Goal: Transaction & Acquisition: Purchase product/service

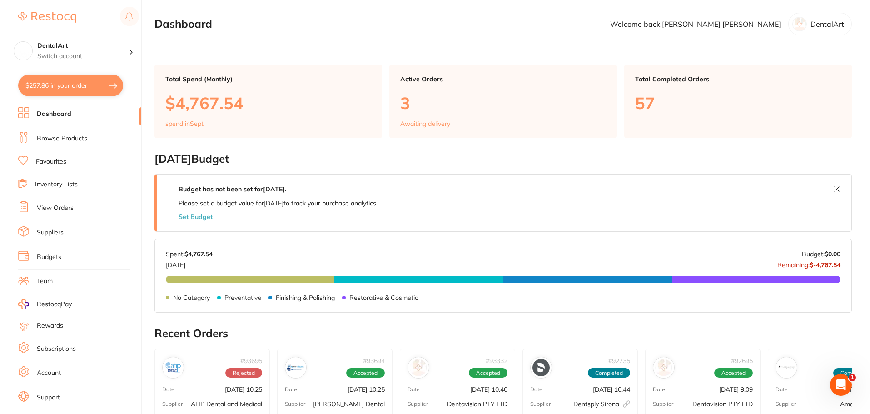
click at [59, 136] on link "Browse Products" at bounding box center [62, 138] width 50 height 9
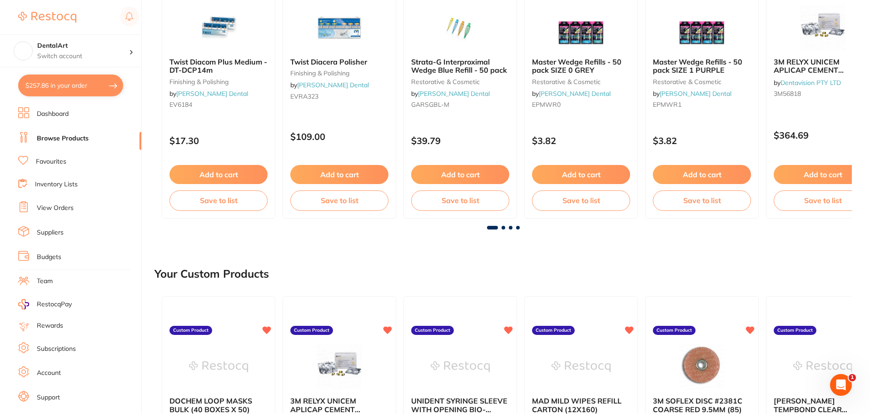
scroll to position [182, 0]
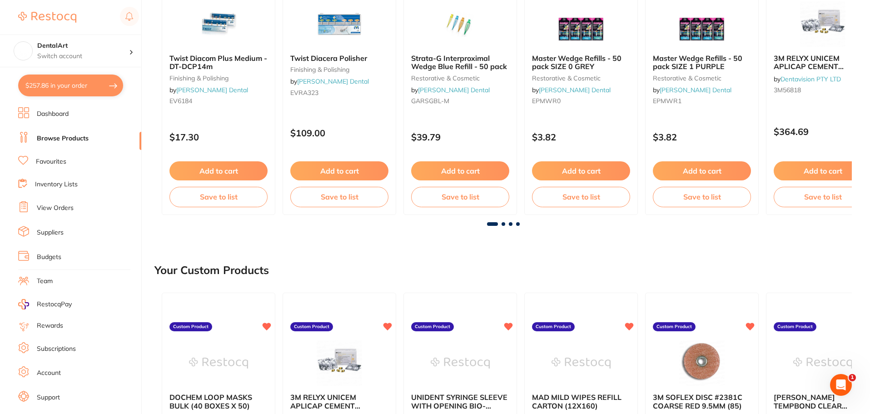
click at [112, 80] on button "$257.86 in your order" at bounding box center [70, 86] width 105 height 22
checkbox input "true"
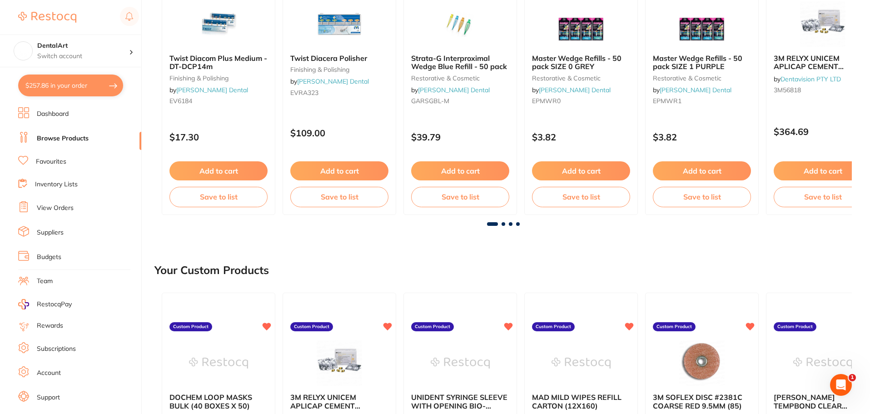
checkbox input "true"
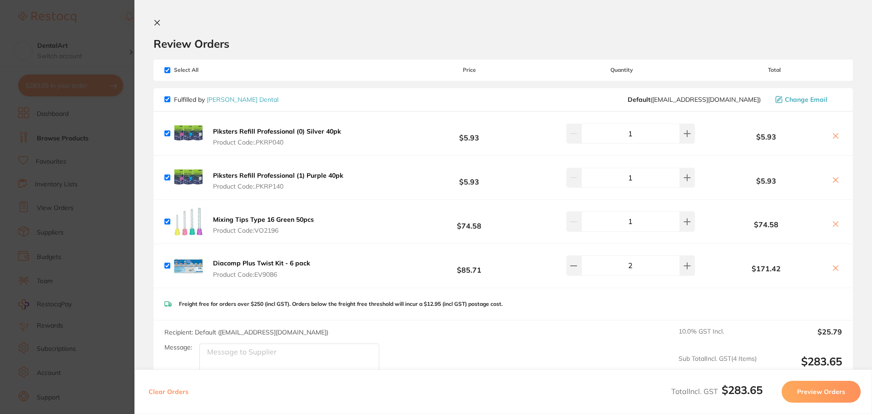
click at [64, 191] on section "Update RRP Set your pre negotiated price for this item. Item Agreed RRP (excl. …" at bounding box center [436, 207] width 872 height 414
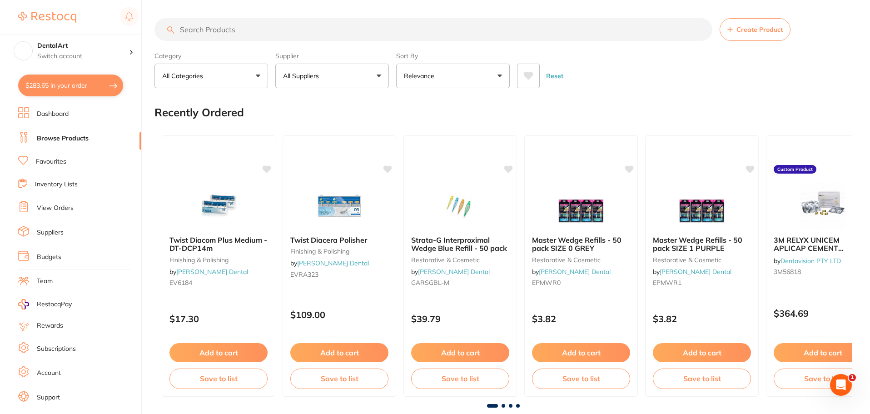
click at [194, 26] on input "search" at bounding box center [433, 29] width 558 height 23
click at [186, 38] on input "search" at bounding box center [433, 29] width 558 height 23
click at [98, 82] on button "$283.65 in your order" at bounding box center [70, 86] width 105 height 22
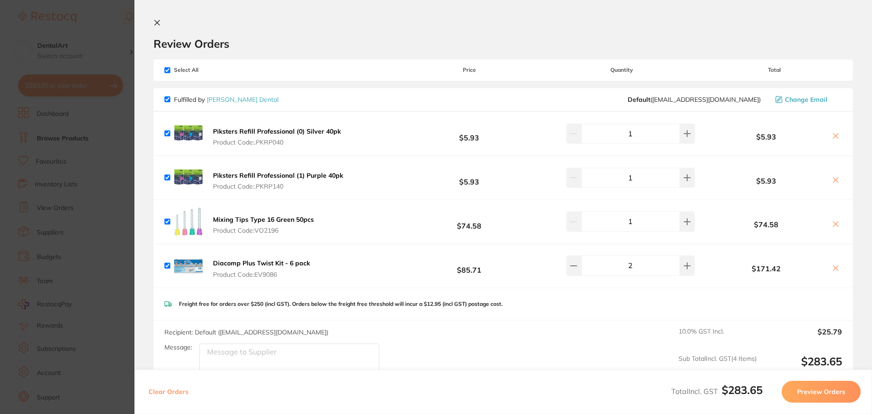
click at [71, 190] on section "Update RRP Set your pre negotiated price for this item. Item Agreed RRP (excl. …" at bounding box center [436, 207] width 872 height 414
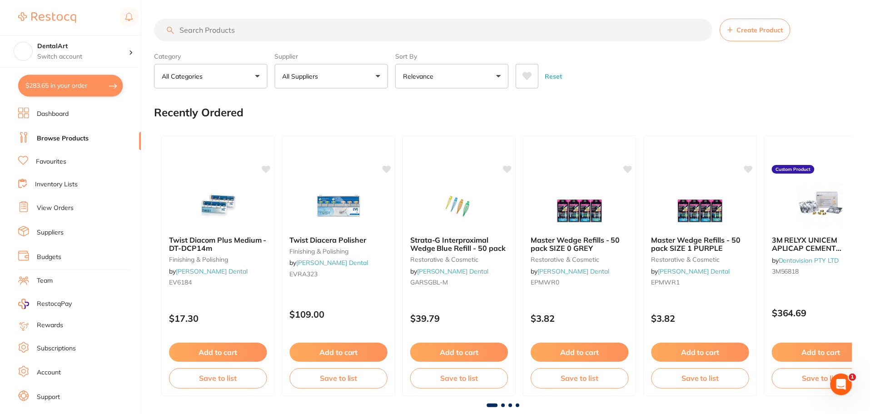
scroll to position [2, 0]
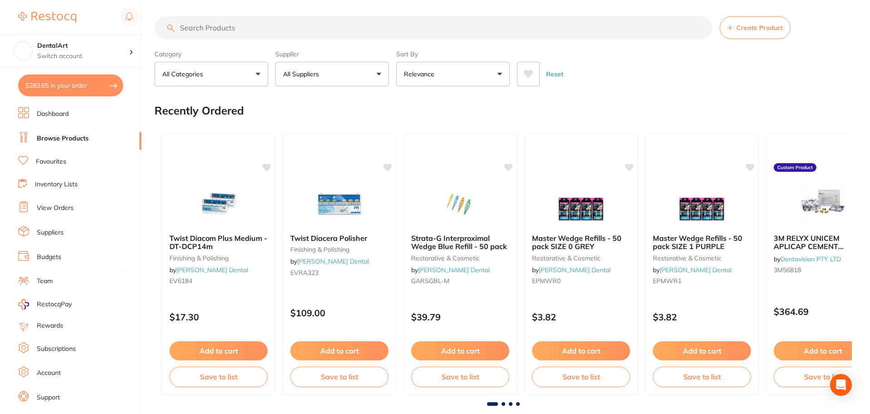
click at [288, 19] on input "search" at bounding box center [433, 27] width 558 height 23
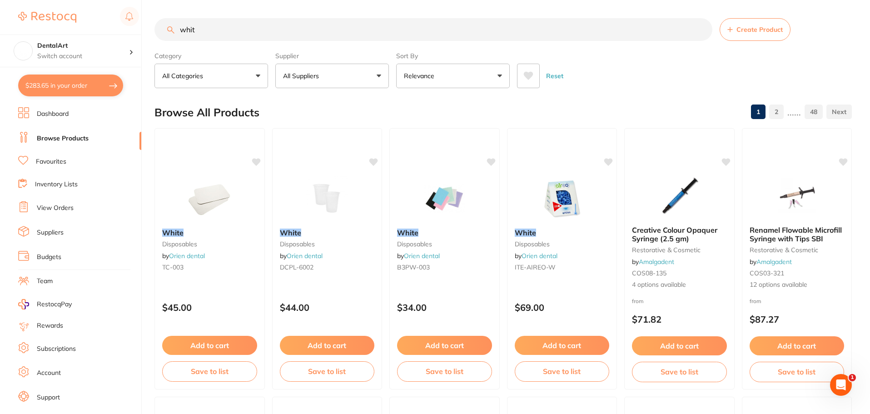
scroll to position [0, 0]
type input "w"
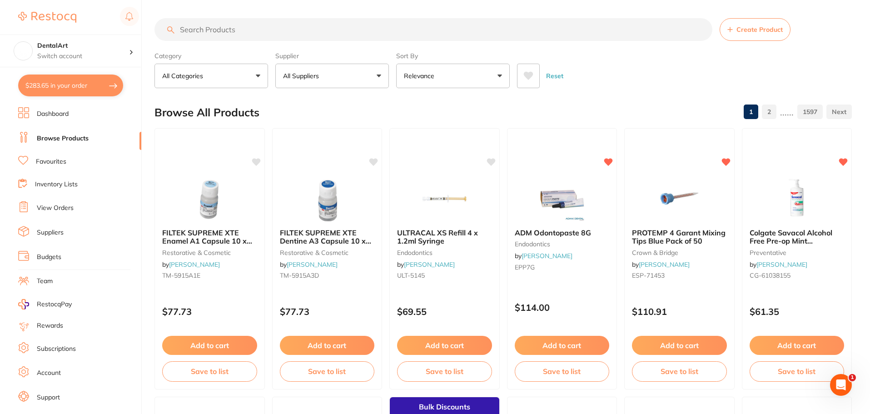
click at [373, 71] on button "All Suppliers" at bounding box center [332, 76] width 114 height 25
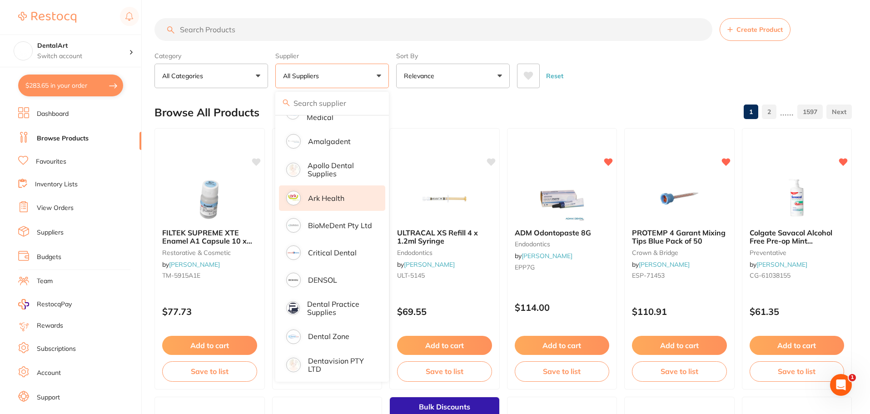
scroll to position [136, 0]
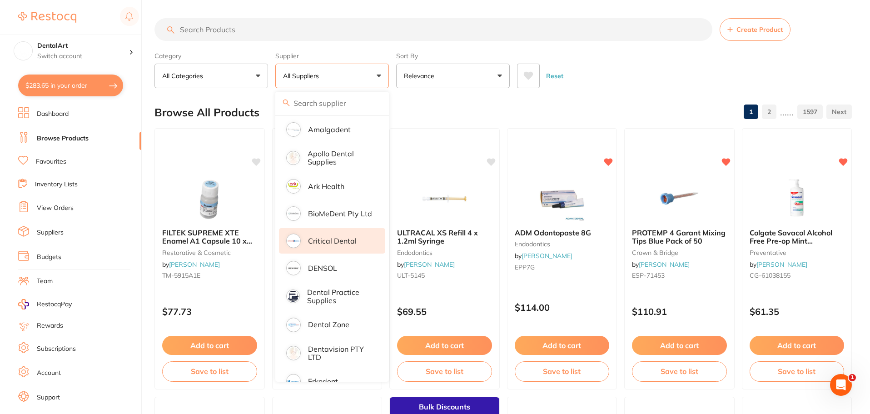
drag, startPoint x: 329, startPoint y: 355, endPoint x: 306, endPoint y: 237, distance: 120.0
click at [330, 350] on p "Dentavision PTY LTD" at bounding box center [340, 353] width 65 height 17
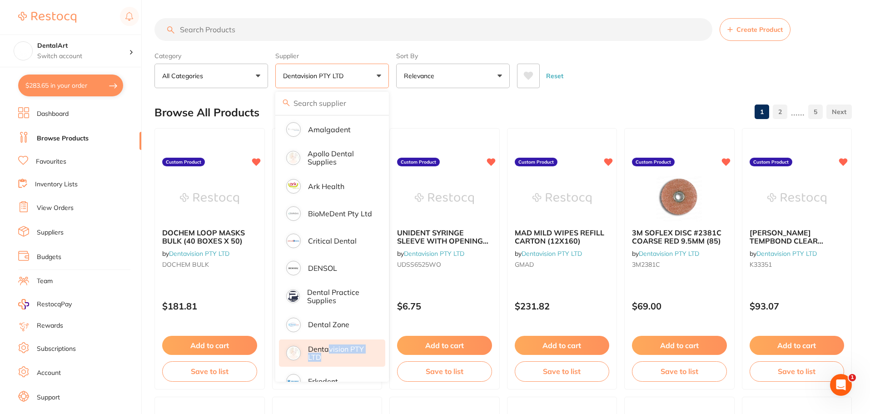
scroll to position [0, 0]
click at [180, 25] on input "search" at bounding box center [433, 29] width 558 height 23
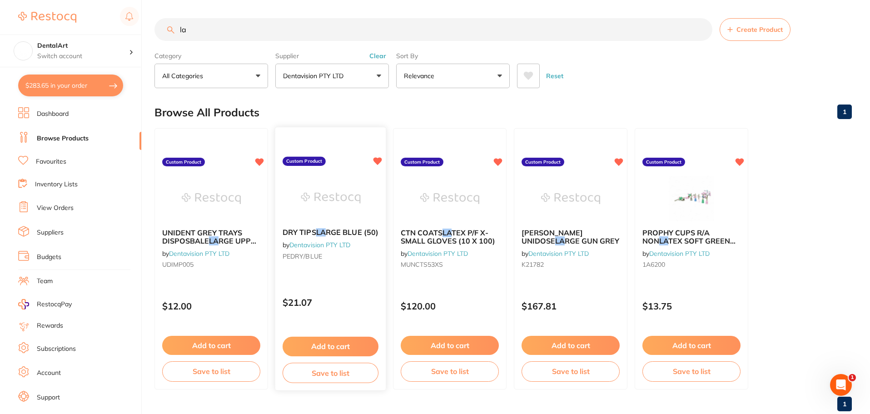
type input "la"
click at [336, 347] on button "Add to cart" at bounding box center [331, 347] width 96 height 20
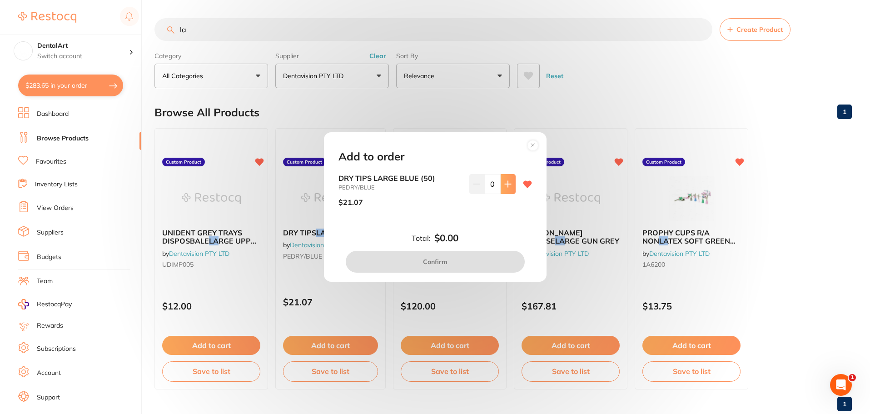
click at [505, 184] on icon at bounding box center [508, 184] width 6 height 6
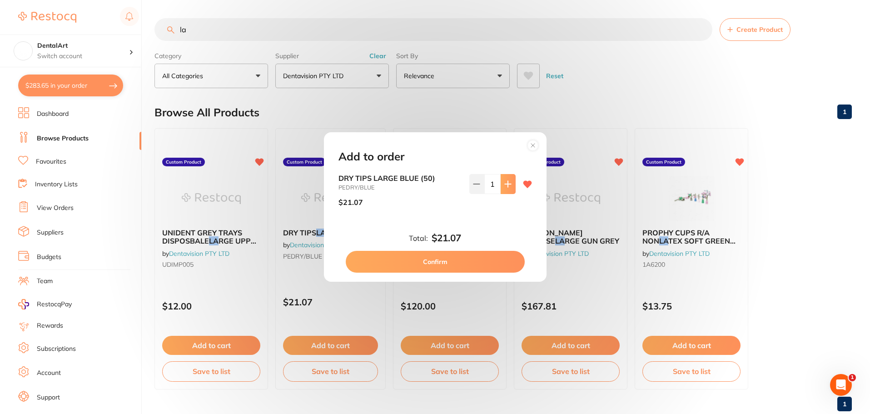
click at [505, 184] on icon at bounding box center [508, 184] width 6 height 6
type input "2"
click at [425, 263] on button "Confirm" at bounding box center [435, 262] width 179 height 22
checkbox input "false"
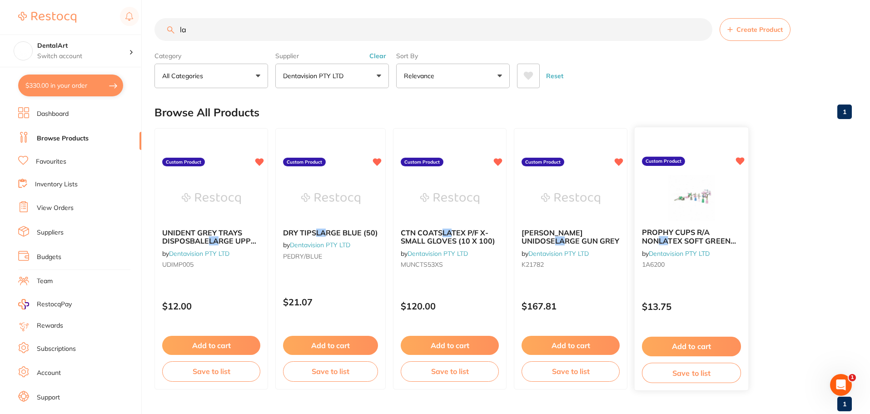
click at [692, 224] on div "PROPHY CUPS R/A NON LA TEX SOFT GREEN (100) by Dentavision PTY LTD 1A6200" at bounding box center [692, 250] width 114 height 59
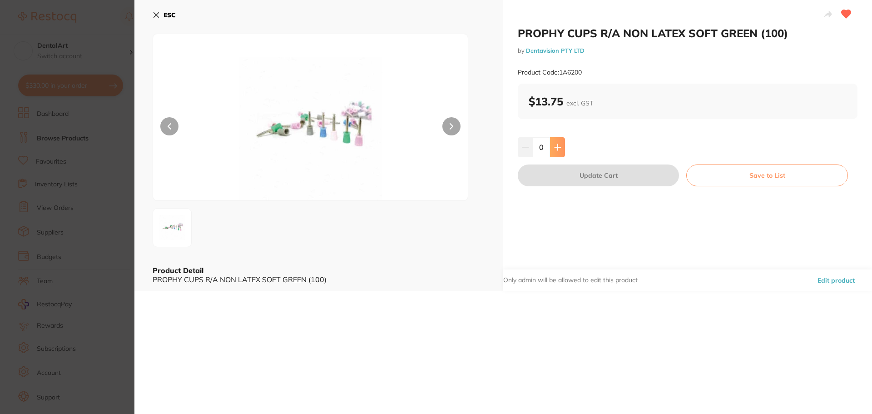
click at [557, 144] on icon at bounding box center [557, 147] width 7 height 7
type input "2"
click at [572, 175] on button "Update Cart" at bounding box center [598, 175] width 161 height 22
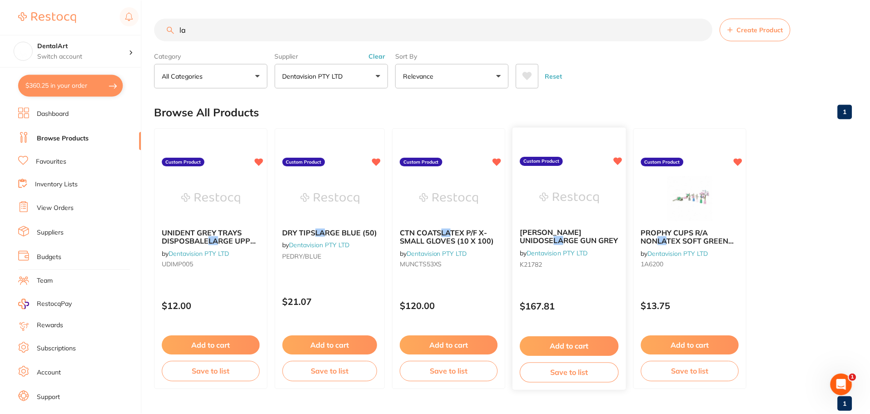
scroll to position [0, 0]
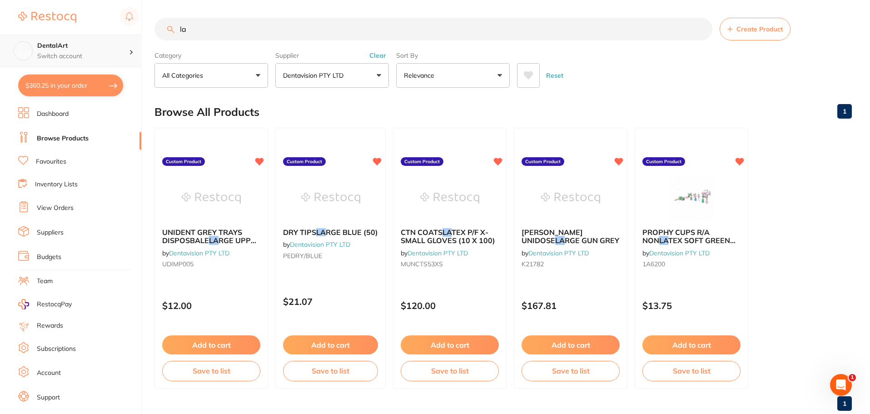
drag, startPoint x: 212, startPoint y: 35, endPoint x: 0, endPoint y: 35, distance: 211.7
click at [0, 27] on div "$360.25 DentalArt Switch account DentalArt $360.25 in your order Dashboard Brow…" at bounding box center [435, 207] width 870 height 414
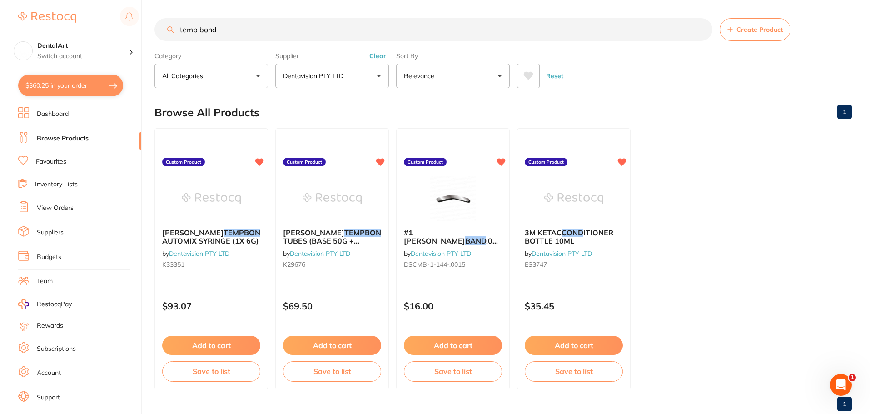
scroll to position [0, 0]
type input "temp bond"
click at [459, 341] on button "Add to cart" at bounding box center [453, 345] width 98 height 19
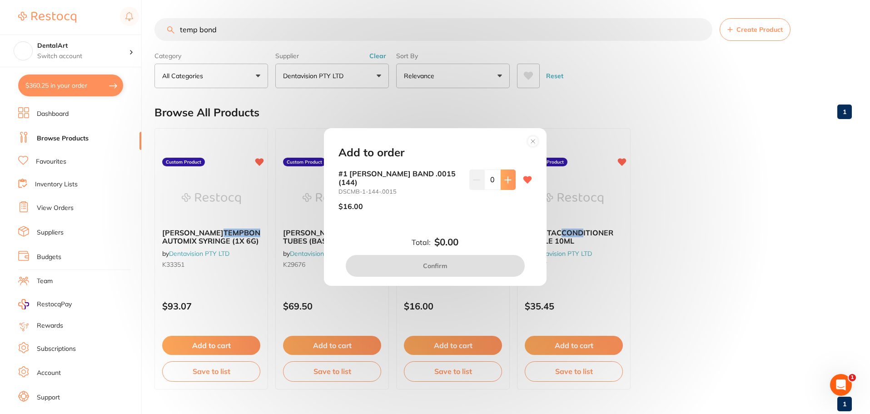
click at [504, 182] on icon at bounding box center [507, 179] width 7 height 7
type input "1"
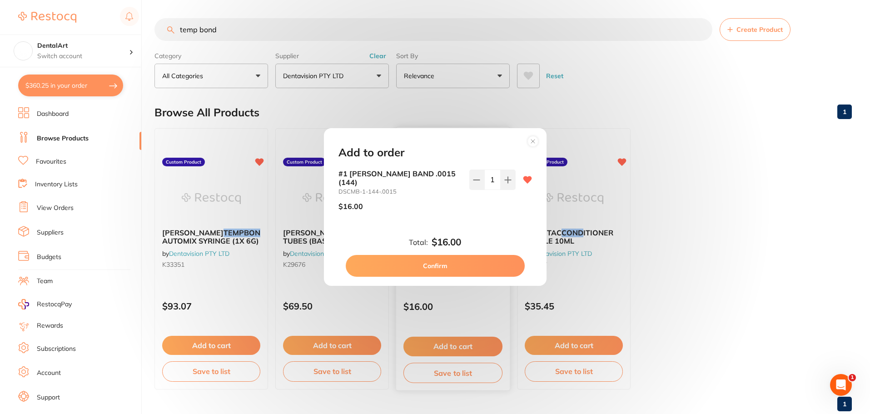
click at [441, 266] on button "Confirm" at bounding box center [435, 266] width 179 height 22
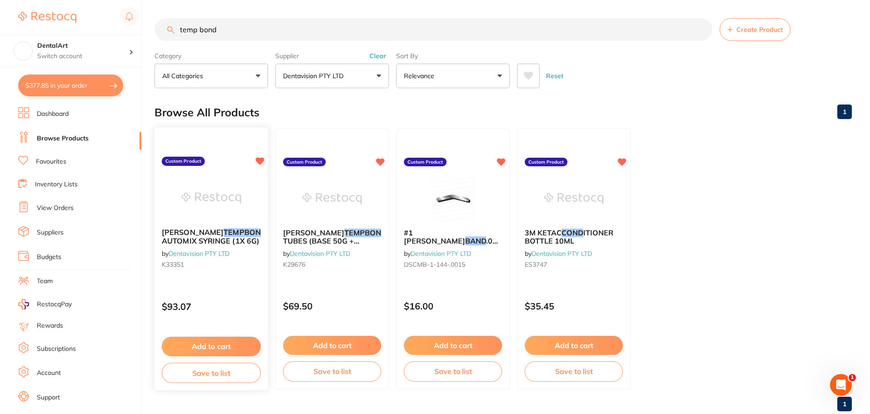
click at [218, 329] on div "Add to cart Save to list" at bounding box center [211, 359] width 114 height 61
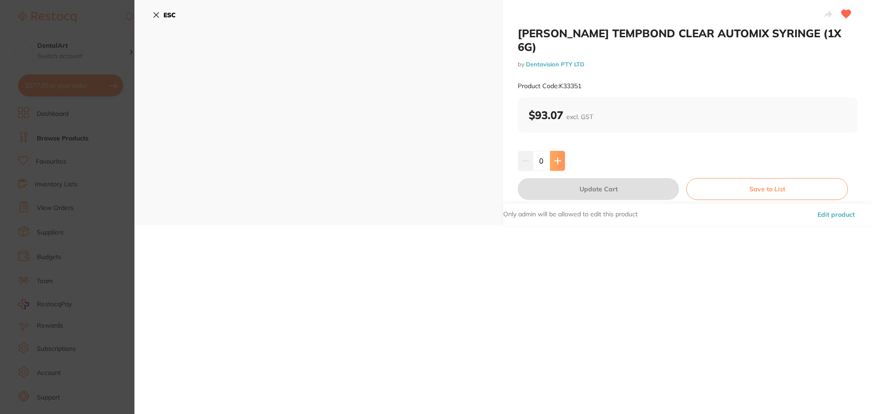
click at [555, 157] on icon at bounding box center [557, 160] width 7 height 7
type input "1"
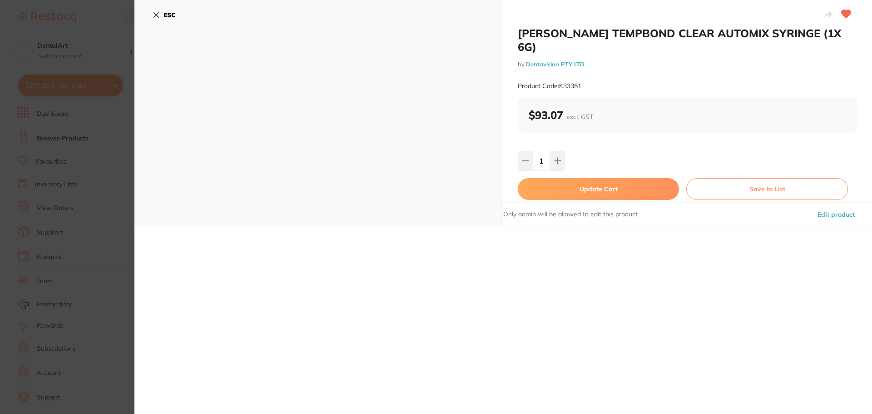
click at [576, 178] on button "Update Cart" at bounding box center [598, 189] width 161 height 22
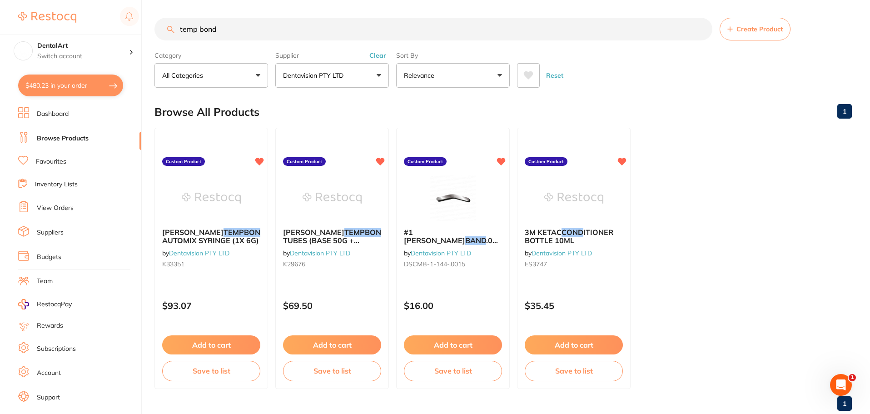
drag, startPoint x: 220, startPoint y: 29, endPoint x: 2, endPoint y: -9, distance: 221.7
click at [2, 0] on html "$480.23 DentalArt Switch account DentalArt $480.23 in your order Dashboard Brow…" at bounding box center [435, 207] width 870 height 414
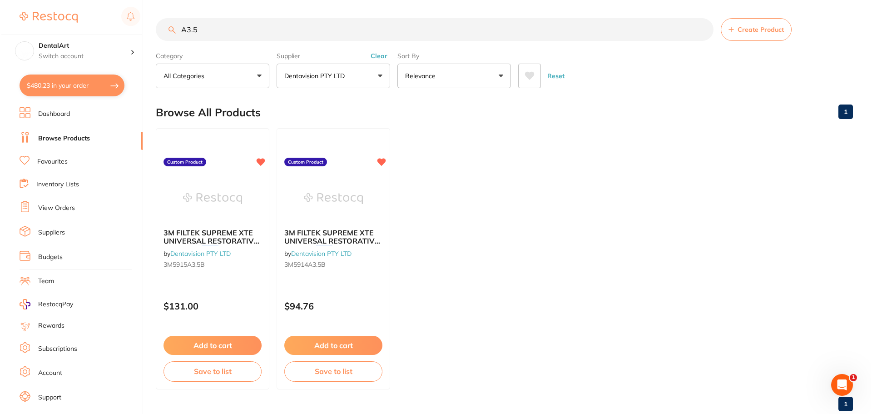
scroll to position [0, 0]
type input "A3.5"
drag, startPoint x: 0, startPoint y: 288, endPoint x: 29, endPoint y: 277, distance: 30.5
click at [23, 278] on section "DentalArt Switch account DentalArt $480.23 in your order Dashboard Browse Produ…" at bounding box center [71, 207] width 142 height 414
click at [504, 254] on ul "3M FILTEK SUPREME XTE UNIVERSAL RESTORATIVE CAPSULES A3.5 B (20X 0.2G) by Denta…" at bounding box center [502, 258] width 697 height 261
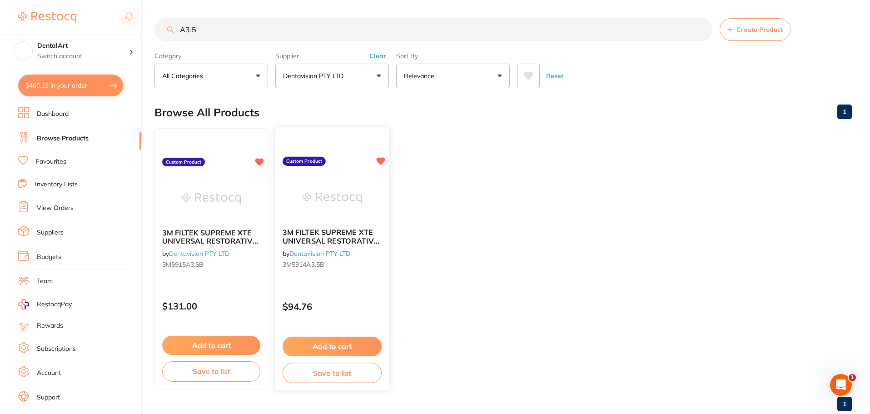
click at [357, 228] on span "3M FILTEK SUPREME XTE UNIVERSAL RESTORATIVE SYRINGE" at bounding box center [331, 241] width 97 height 26
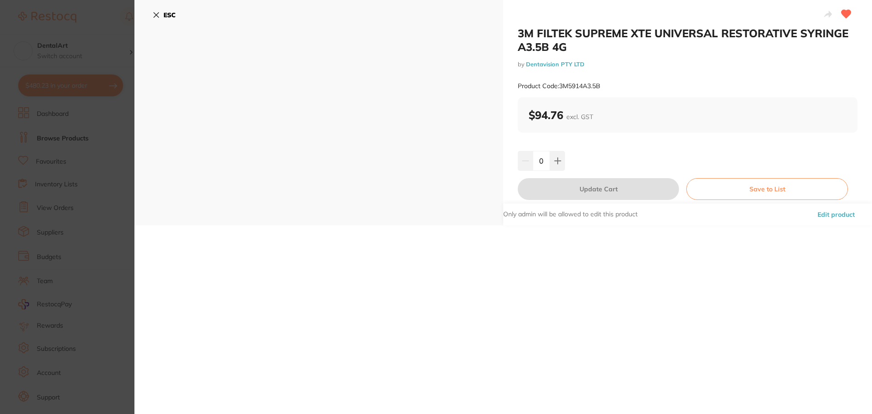
click at [151, 15] on div "ESC" at bounding box center [318, 112] width 369 height 225
click at [159, 10] on button "ESC" at bounding box center [164, 14] width 23 height 15
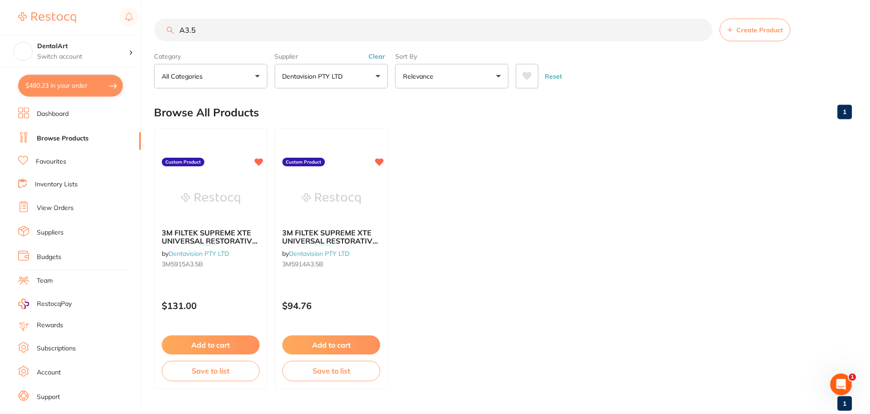
scroll to position [0, 0]
click at [206, 245] on div "3M FILTEK SUPREME XTE UNIVERSAL RESTORATIVE CAPSULES A3.5 B (20X 0.2G) by Denta…" at bounding box center [211, 249] width 114 height 59
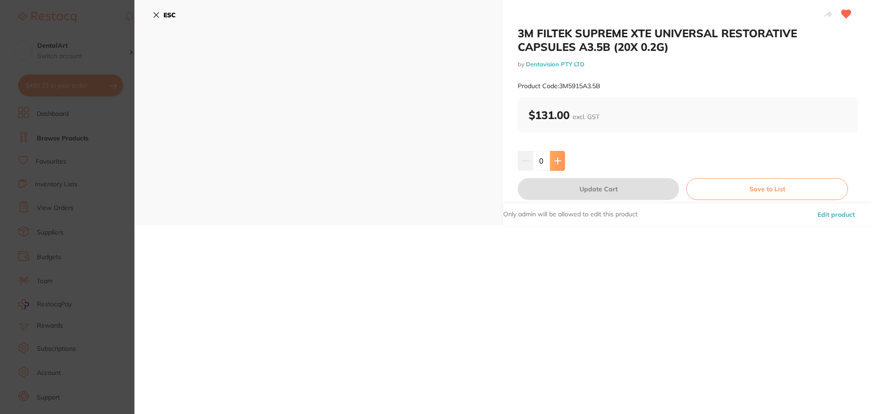
click at [553, 168] on button at bounding box center [557, 161] width 15 height 20
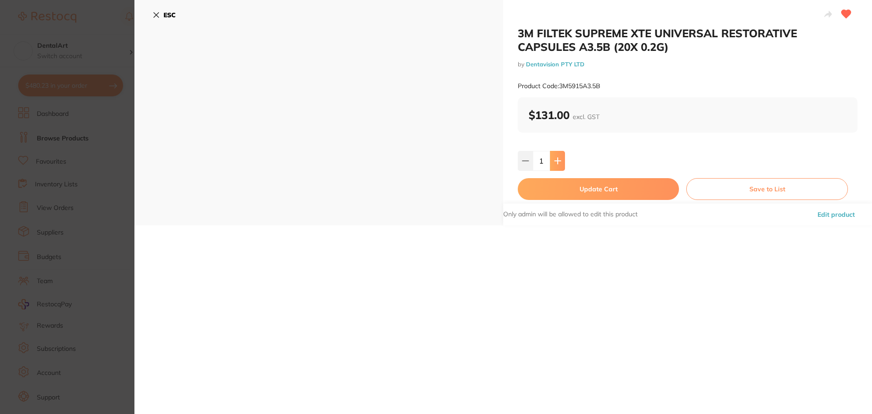
click at [553, 168] on button at bounding box center [557, 161] width 15 height 20
type input "2"
click at [560, 190] on button "Update Cart" at bounding box center [598, 189] width 161 height 22
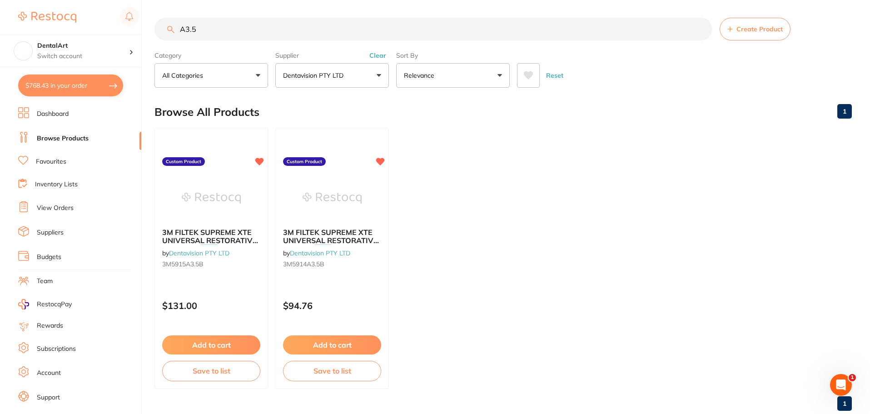
click at [216, 31] on input "A3.5" at bounding box center [433, 29] width 558 height 23
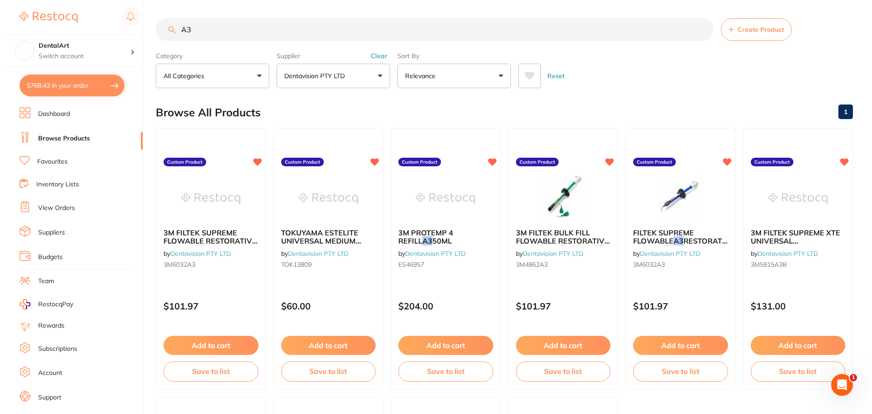
scroll to position [0, 0]
type input "A3"
click at [201, 208] on img at bounding box center [210, 198] width 60 height 46
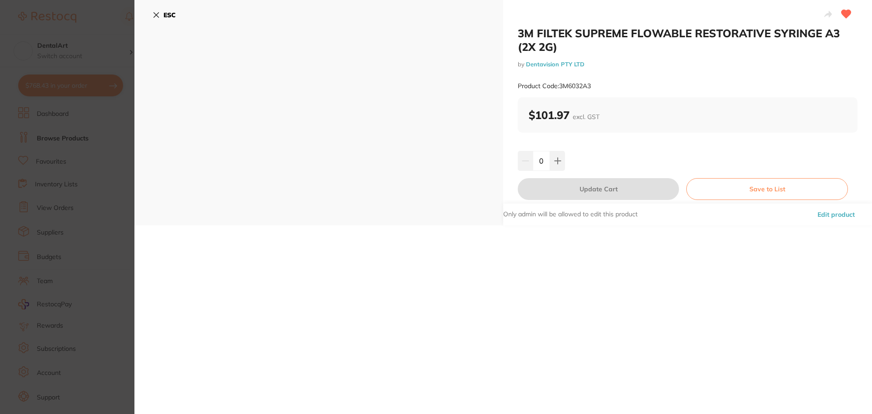
click at [156, 14] on icon at bounding box center [156, 14] width 7 height 7
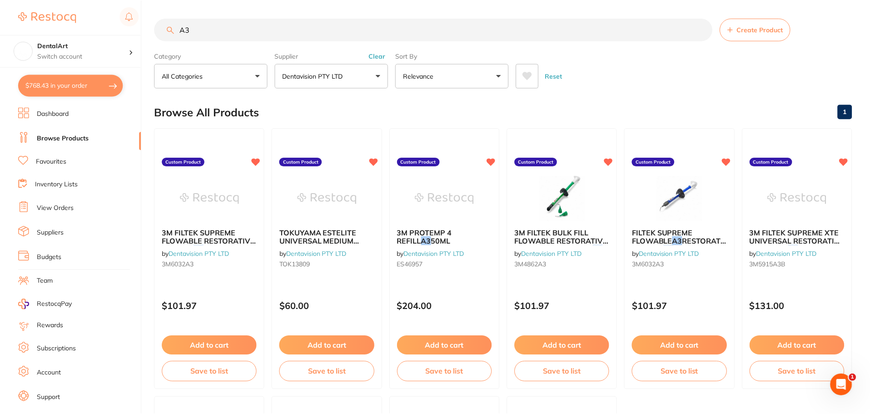
scroll to position [0, 0]
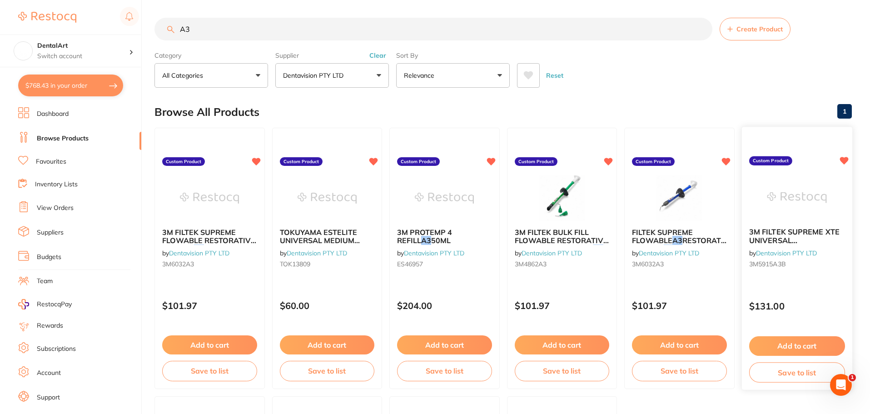
click at [786, 222] on div "3M FILTEK SUPREME XTE UNIVERSAL RESTORATIVE CAPSULES A3 B (20X 0.2G) by Dentavi…" at bounding box center [796, 249] width 110 height 59
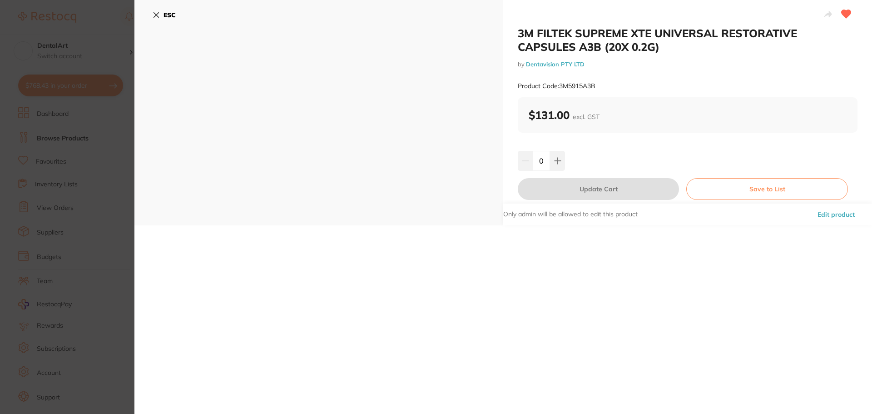
click at [154, 12] on icon at bounding box center [156, 14] width 7 height 7
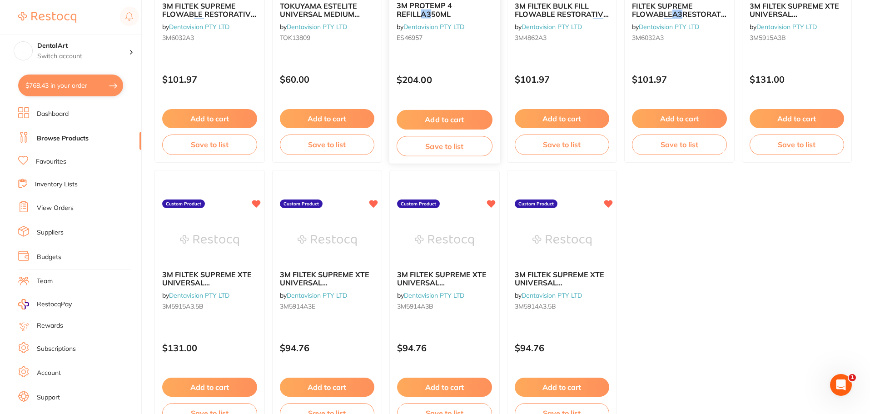
scroll to position [228, 0]
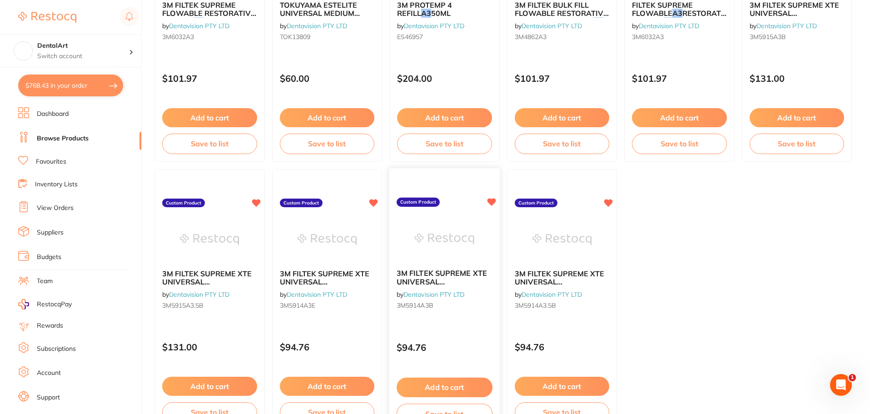
click at [424, 247] on img at bounding box center [445, 239] width 60 height 46
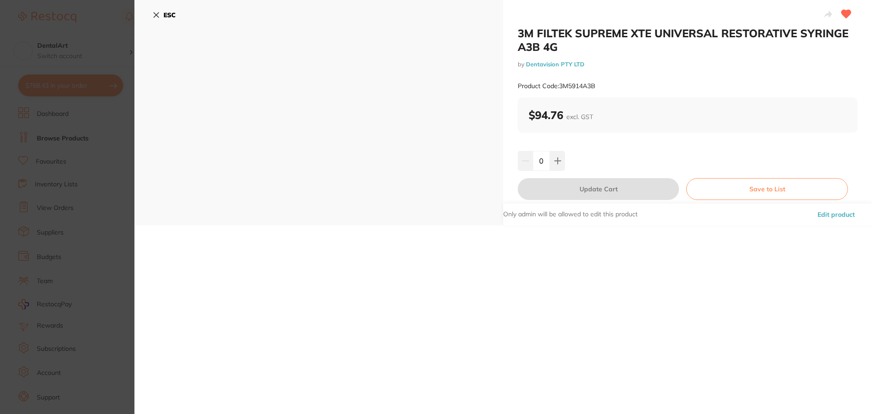
click at [155, 16] on icon at bounding box center [156, 15] width 5 height 5
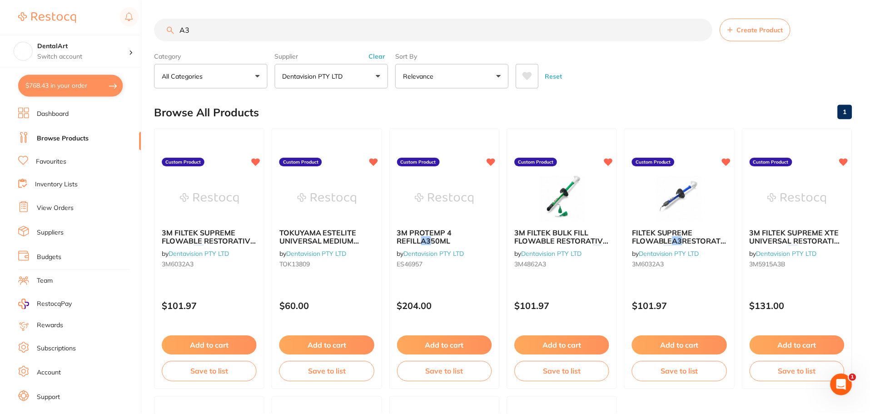
scroll to position [228, 0]
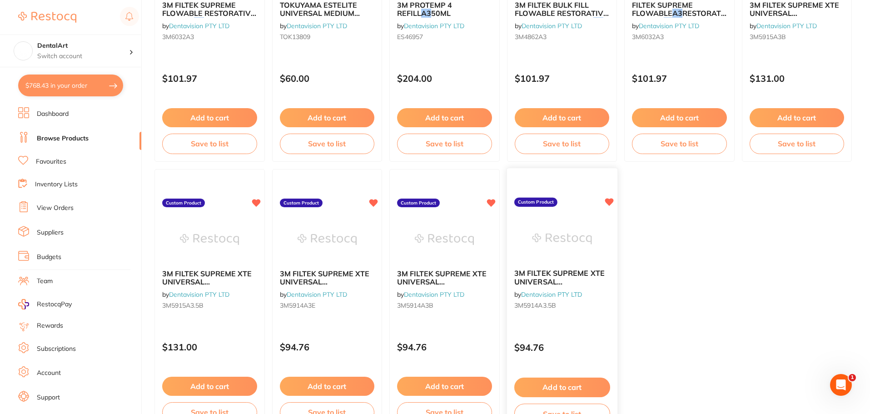
click at [586, 298] on div "3M FILTEK SUPREME XTE UNIVERSAL RESTORATIVE SYRINGE A3 .5B 4G by Dentavision PT…" at bounding box center [562, 291] width 110 height 59
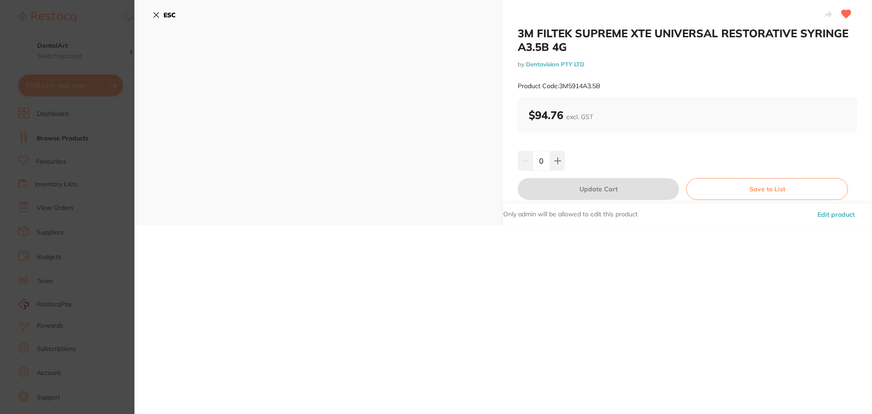
click at [154, 15] on icon at bounding box center [156, 14] width 7 height 7
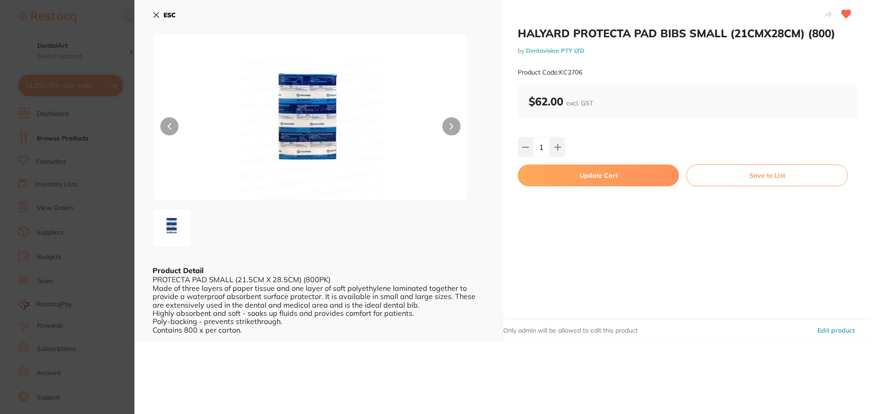
scroll to position [136, 0]
click at [560, 151] on button at bounding box center [557, 147] width 15 height 20
type input "2"
click at [561, 179] on button "Update Cart" at bounding box center [598, 175] width 161 height 22
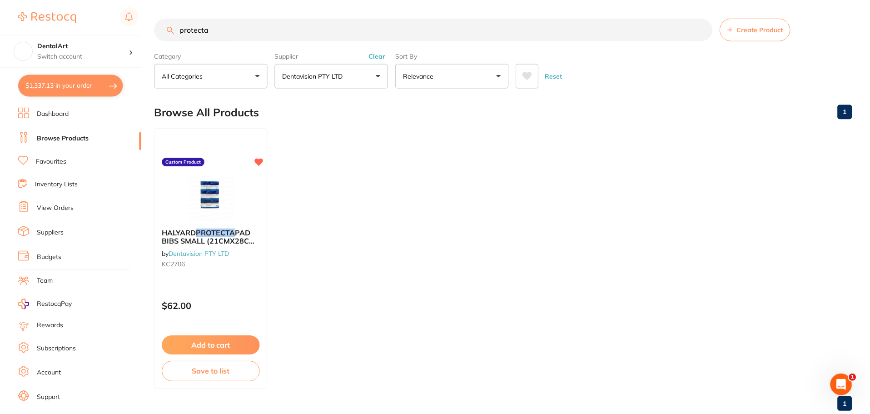
scroll to position [1, 0]
drag, startPoint x: 226, startPoint y: 30, endPoint x: 72, endPoint y: 38, distance: 153.8
click at [132, 38] on div "$1,337.13 DentalArt Switch account DentalArt $1,337.13 in your order Dashboard …" at bounding box center [435, 206] width 870 height 414
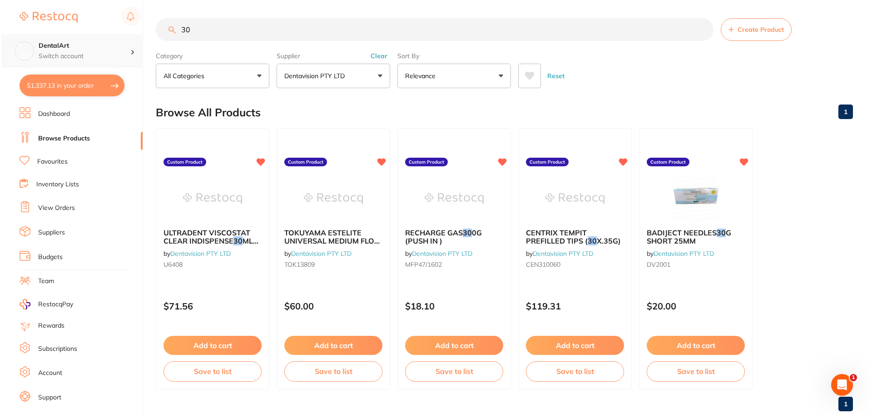
scroll to position [0, 0]
type input "30"
click at [701, 203] on img at bounding box center [695, 198] width 60 height 46
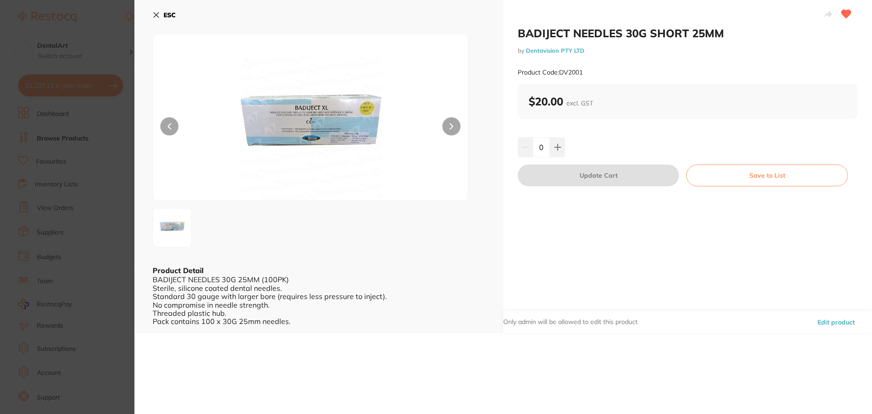
click at [366, 108] on img at bounding box center [310, 129] width 189 height 144
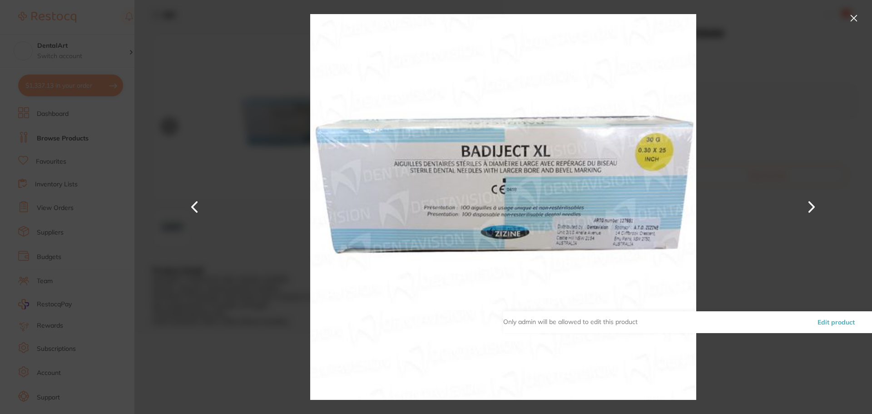
click at [857, 15] on button at bounding box center [854, 18] width 15 height 15
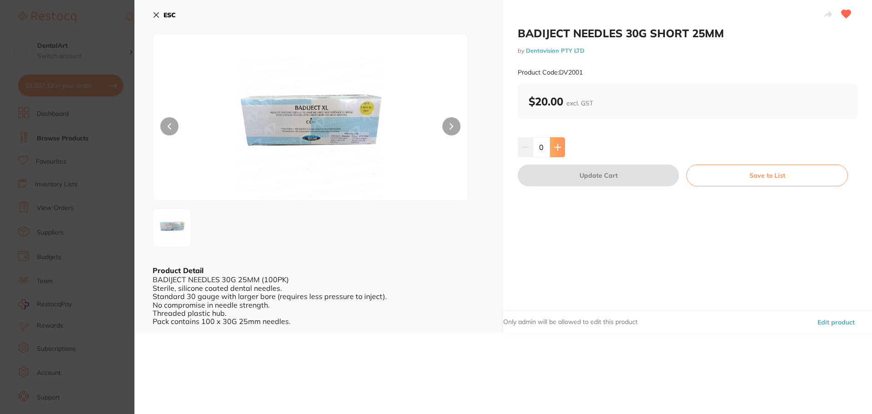
click at [552, 144] on button at bounding box center [557, 147] width 15 height 20
type input "2"
click at [557, 174] on button "Update Cart" at bounding box center [598, 175] width 161 height 22
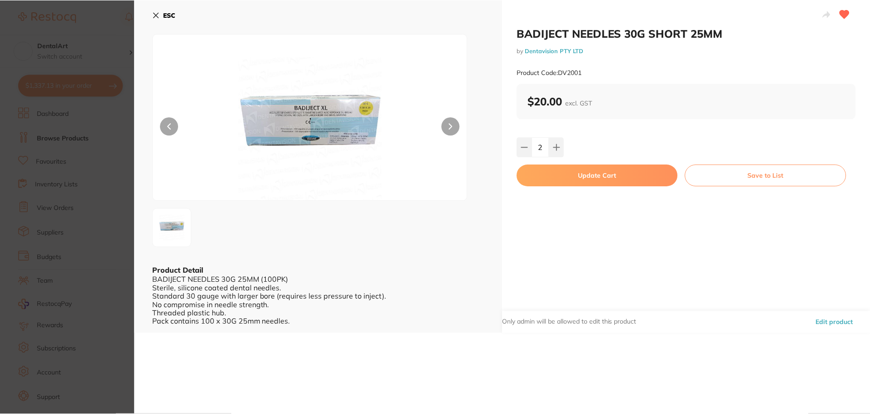
scroll to position [1, 0]
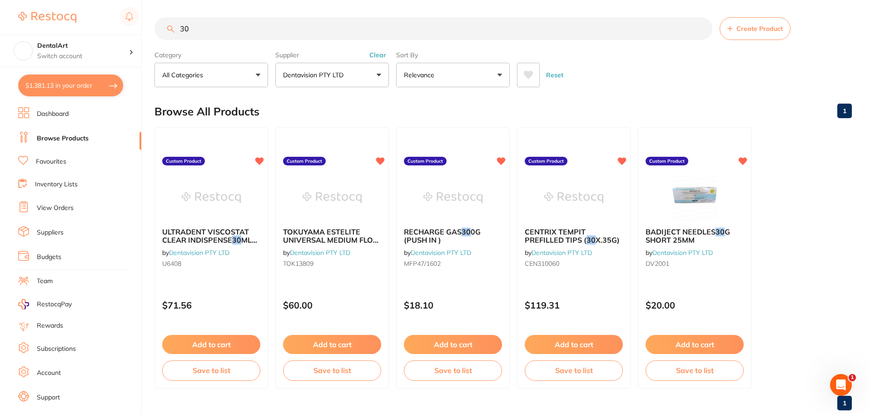
click at [222, 34] on input "30" at bounding box center [433, 28] width 558 height 23
type input "3"
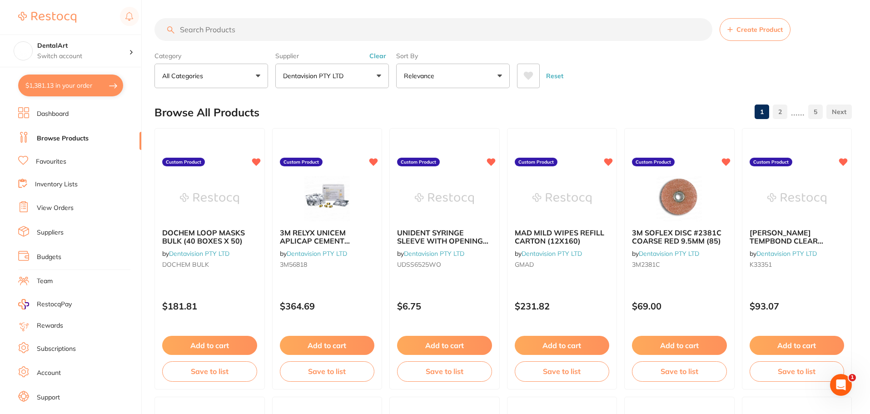
scroll to position [0, 0]
click at [220, 35] on input "search" at bounding box center [433, 29] width 558 height 23
click at [186, 33] on input "search" at bounding box center [433, 29] width 558 height 23
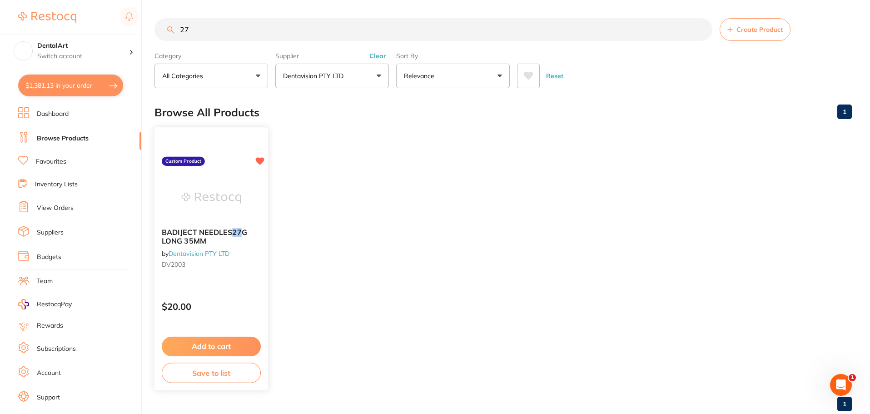
type input "27"
click at [203, 193] on img at bounding box center [211, 198] width 60 height 46
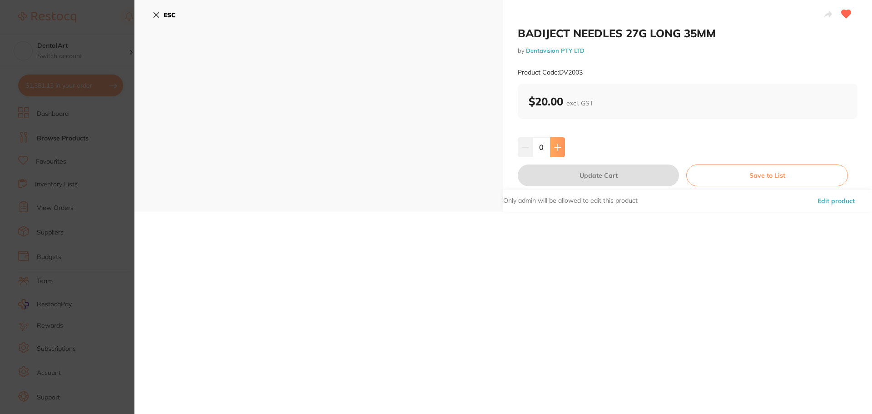
click at [556, 150] on icon at bounding box center [558, 147] width 6 height 6
type input "2"
click at [560, 172] on button "Update Cart" at bounding box center [598, 175] width 161 height 22
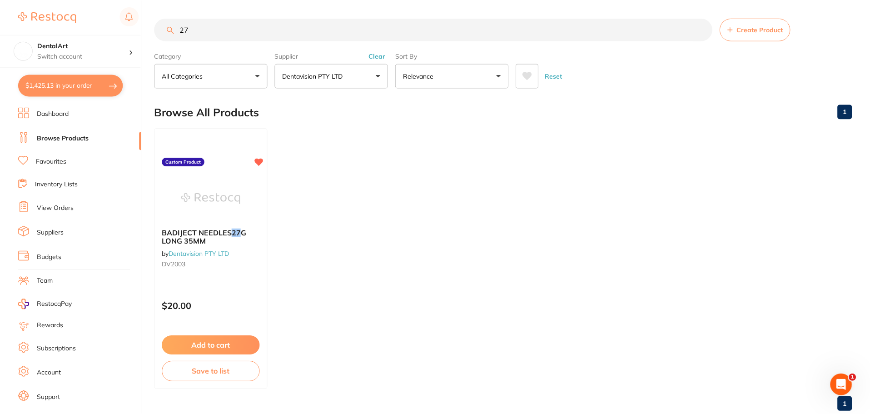
scroll to position [1, 0]
drag, startPoint x: 197, startPoint y: 29, endPoint x: 0, endPoint y: 67, distance: 200.4
click at [10, 21] on div "$1,425.13 DentalArt Switch account DentalArt $1,425.13 in your order Dashboard …" at bounding box center [435, 206] width 870 height 414
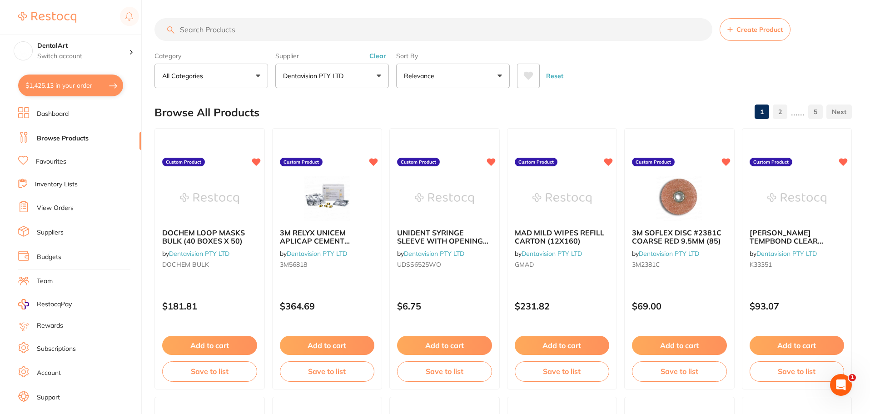
scroll to position [0, 0]
click at [216, 19] on input "search" at bounding box center [433, 29] width 558 height 23
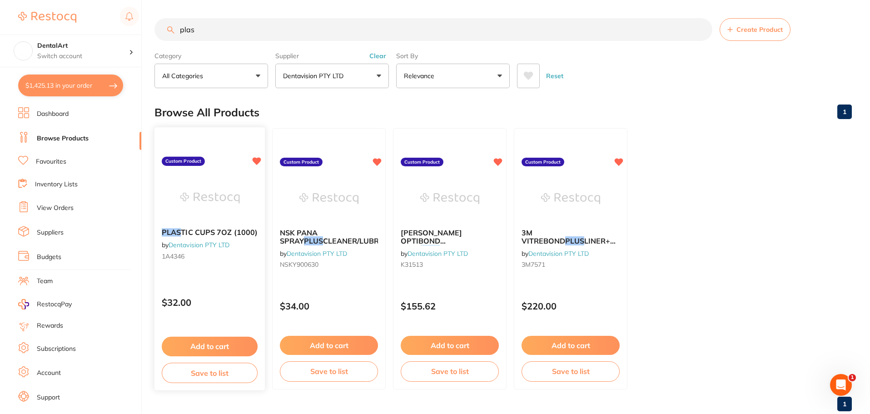
type input "plas"
click at [191, 345] on button "Add to cart" at bounding box center [210, 347] width 96 height 20
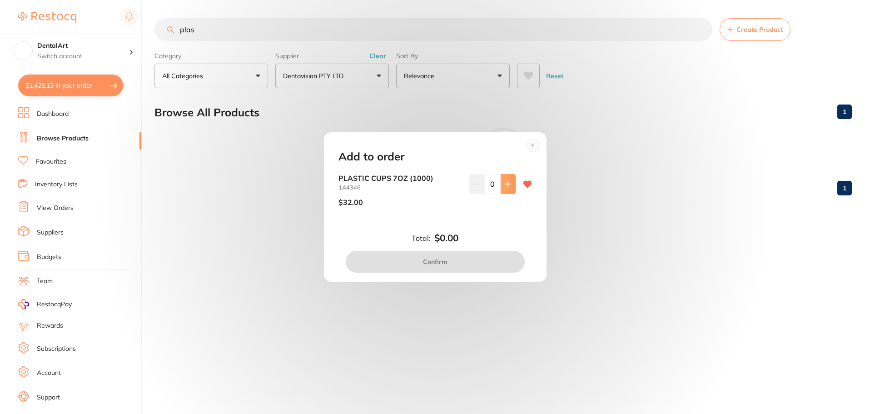
click at [504, 182] on icon at bounding box center [507, 183] width 7 height 7
type input "1"
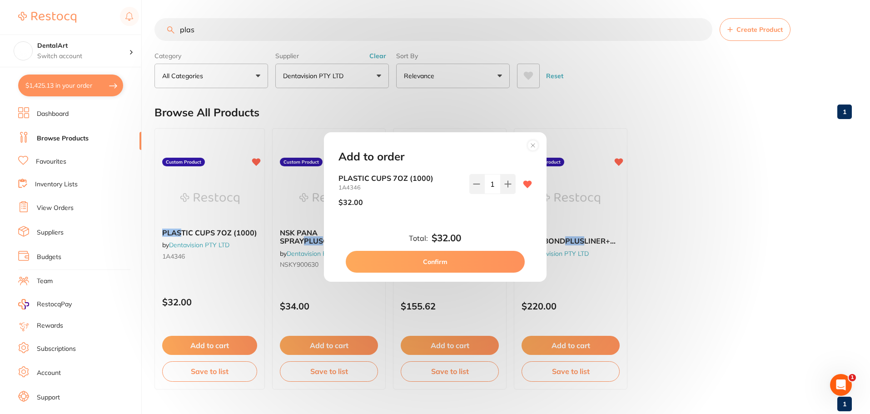
click at [437, 256] on button "Confirm" at bounding box center [435, 262] width 179 height 22
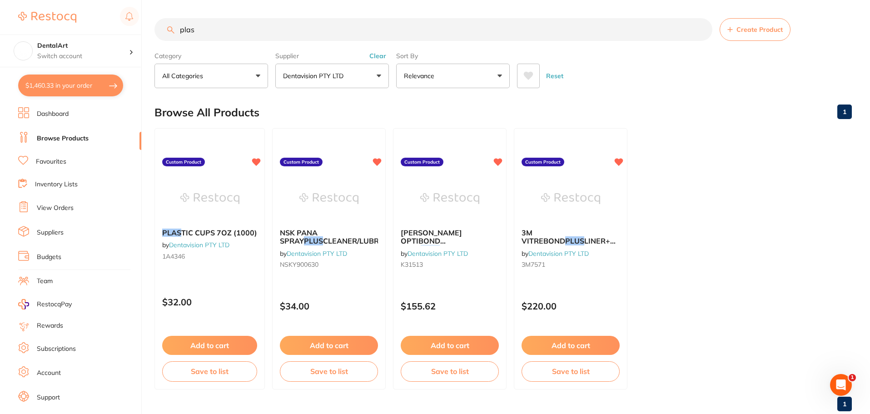
drag, startPoint x: 226, startPoint y: 25, endPoint x: 0, endPoint y: -8, distance: 228.6
click at [0, 0] on html "$1,460.33 DentalArt Switch account DentalArt $1,460.33 in your order Dashboard …" at bounding box center [435, 207] width 870 height 414
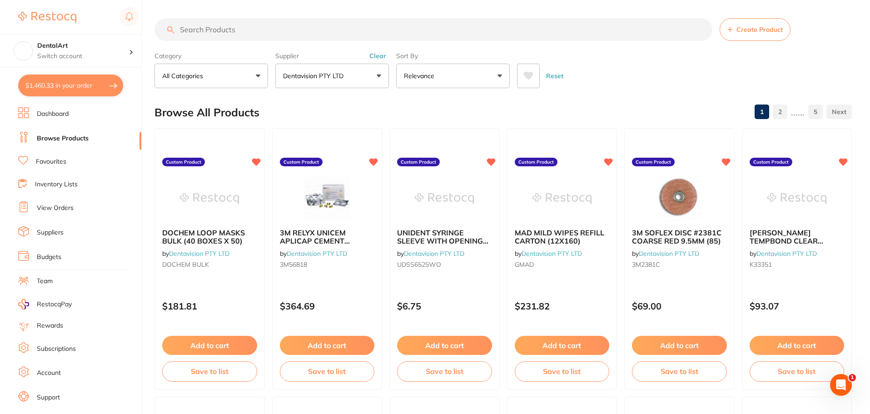
click at [216, 36] on input "search" at bounding box center [433, 29] width 558 height 23
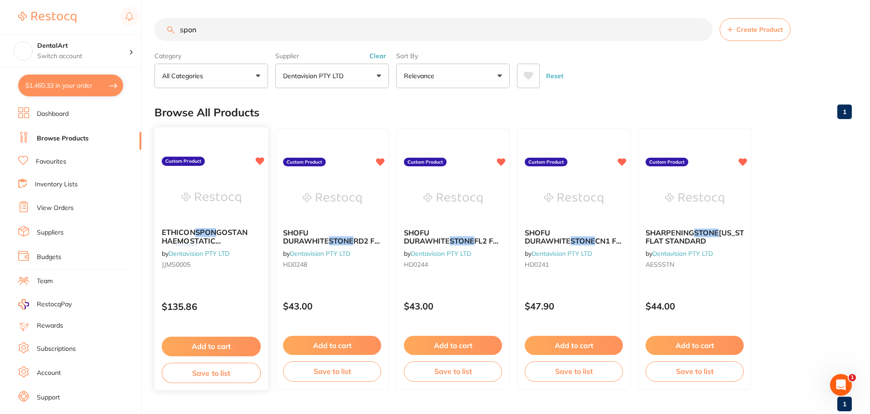
type input "spon"
click at [214, 189] on img at bounding box center [211, 198] width 60 height 46
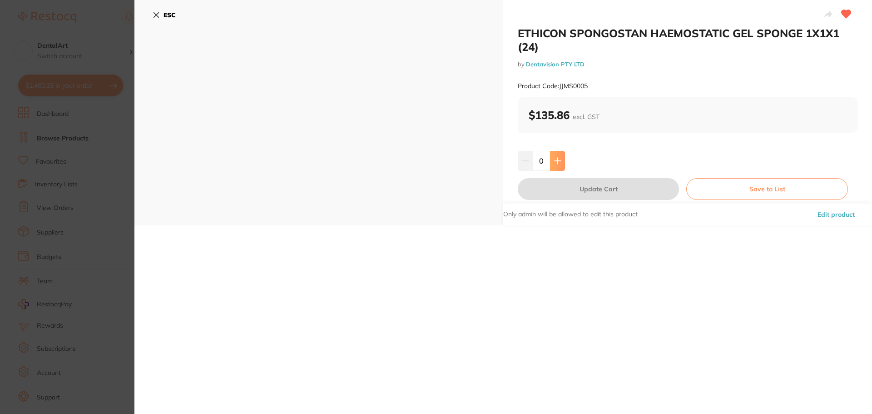
click at [557, 160] on icon at bounding box center [558, 161] width 6 height 6
type input "1"
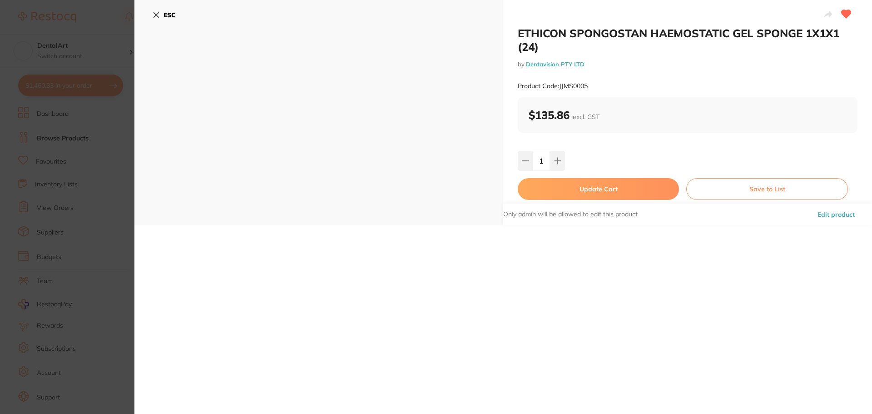
click at [555, 192] on button "Update Cart" at bounding box center [598, 189] width 161 height 22
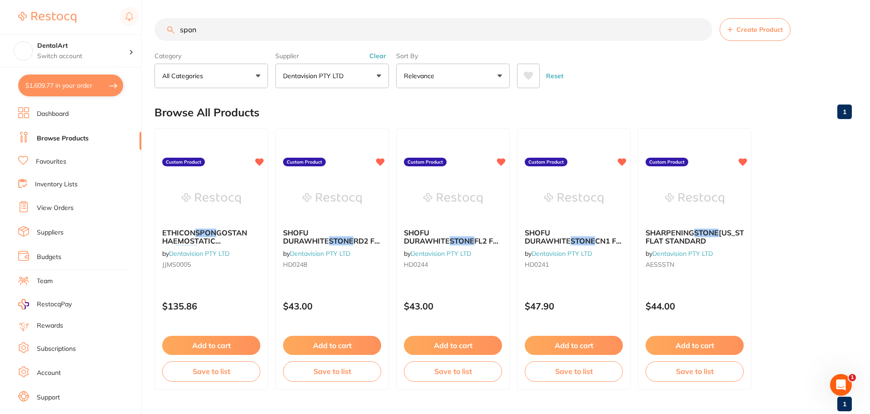
drag, startPoint x: 228, startPoint y: 33, endPoint x: 0, endPoint y: 9, distance: 228.9
click at [0, 24] on div "$1,609.77 DentalArt Switch account DentalArt $1,609.77 in your order Dashboard …" at bounding box center [435, 207] width 870 height 414
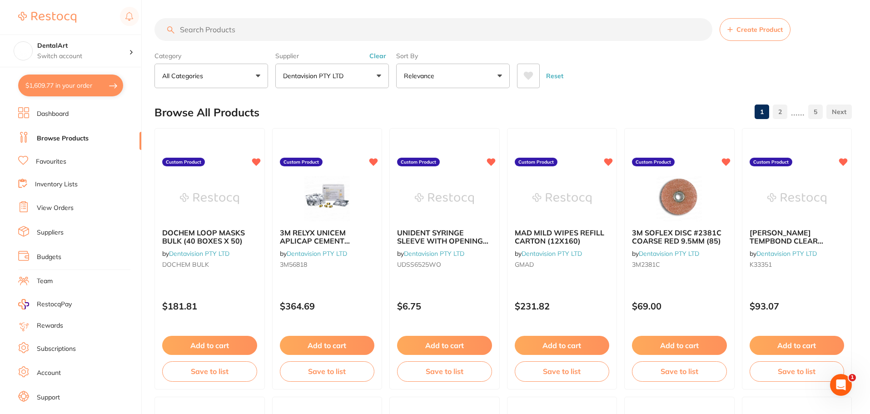
click at [673, 84] on div "Reset" at bounding box center [681, 72] width 328 height 32
click at [189, 35] on input "search" at bounding box center [433, 29] width 558 height 23
